Goal: Task Accomplishment & Management: Manage account settings

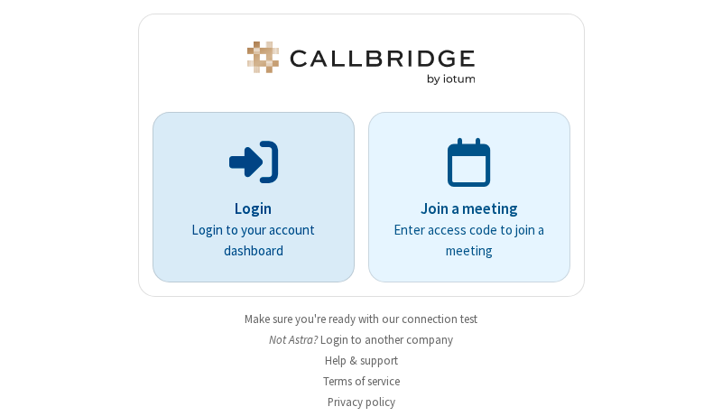
click at [246, 208] on p "Login" at bounding box center [254, 209] width 152 height 23
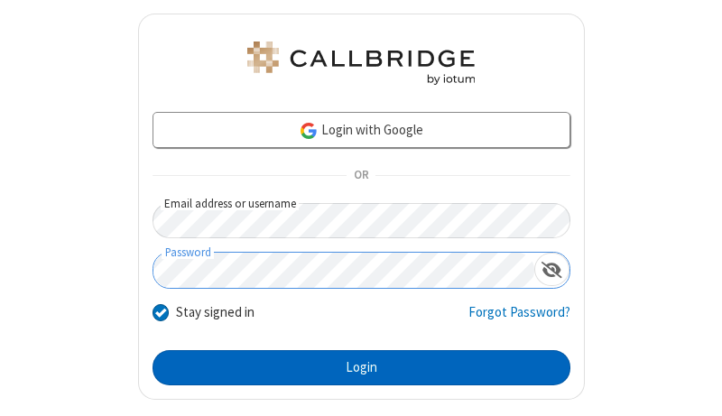
click at [354, 367] on button "Login" at bounding box center [362, 368] width 418 height 36
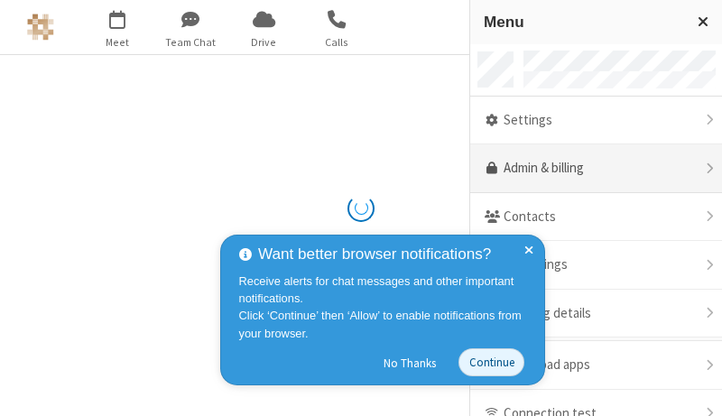
click at [589, 169] on link "Admin & billing" at bounding box center [596, 168] width 252 height 49
